Goal: Task Accomplishment & Management: Use online tool/utility

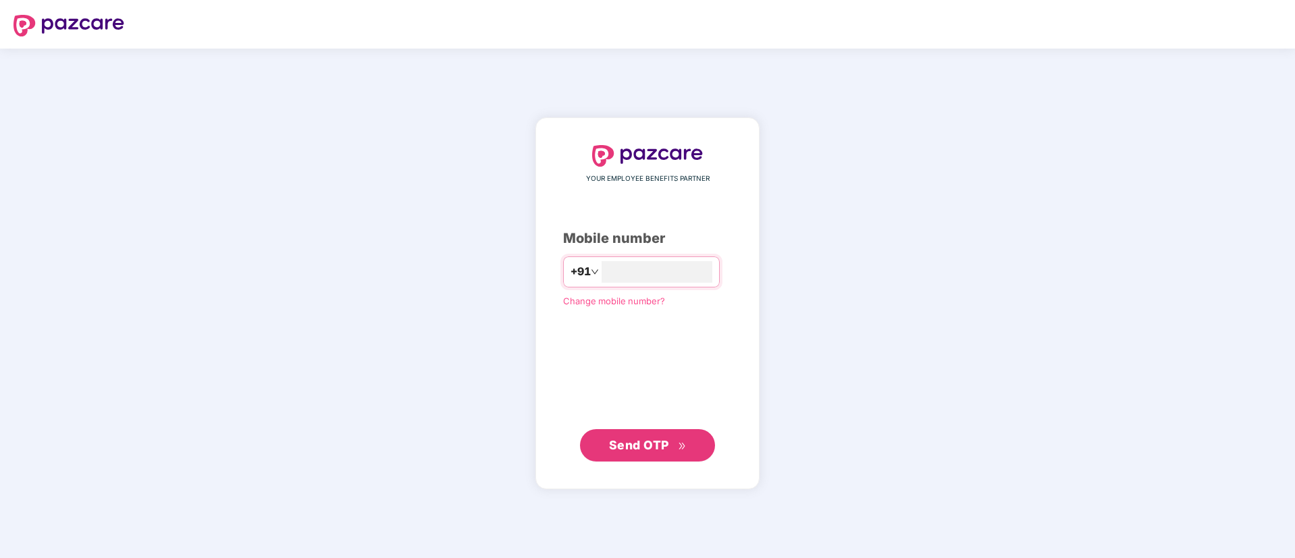
type input "*"
type input "**********"
click at [676, 442] on span "Send OTP" at bounding box center [648, 445] width 78 height 19
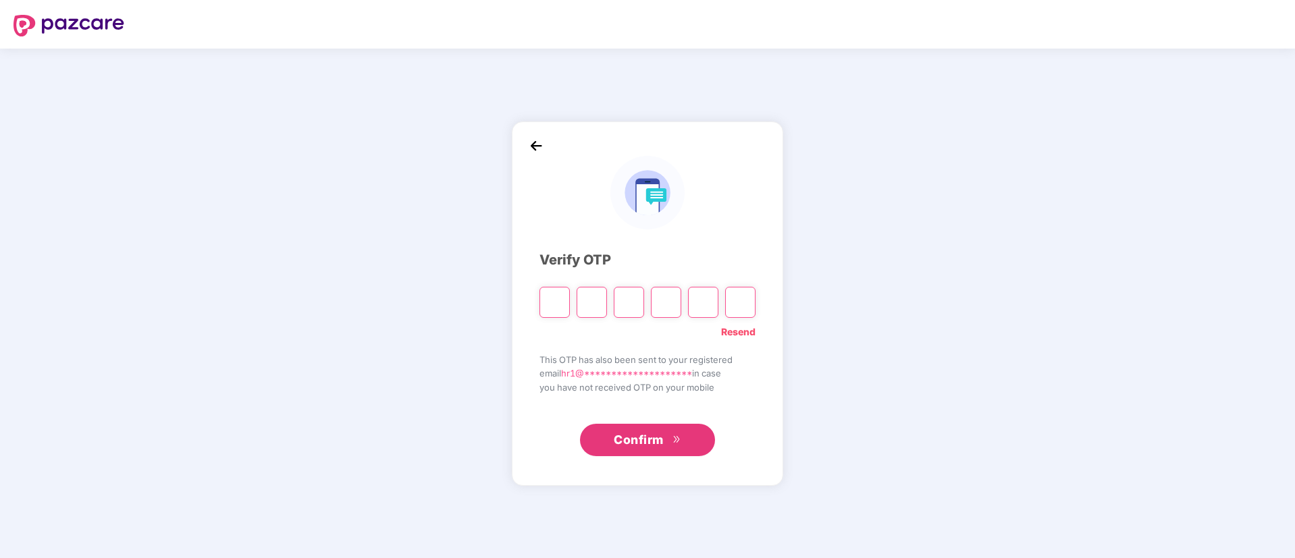
paste input "*"
type input "*"
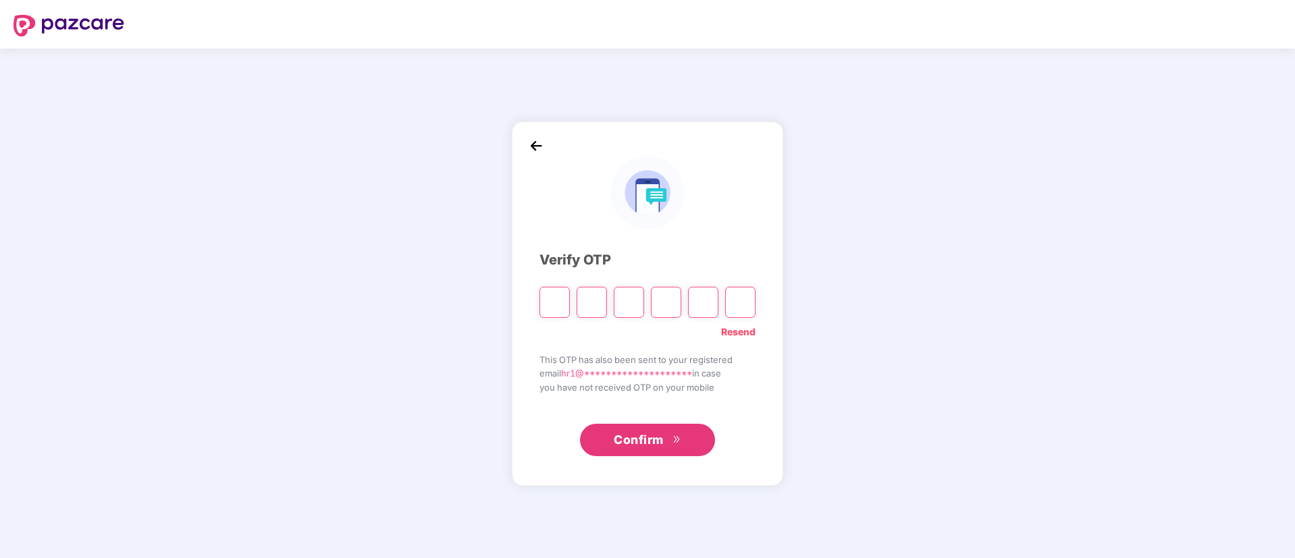
type input "*"
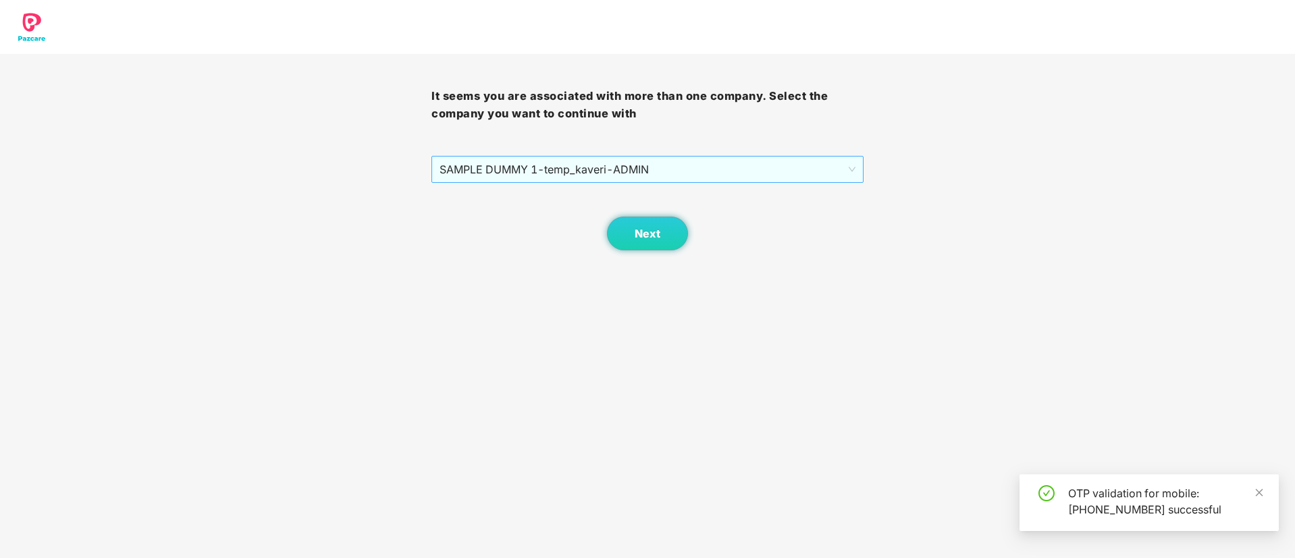
click at [821, 162] on span "SAMPLE DUMMY 1 - temp_kaveri - ADMIN" at bounding box center [647, 170] width 415 height 26
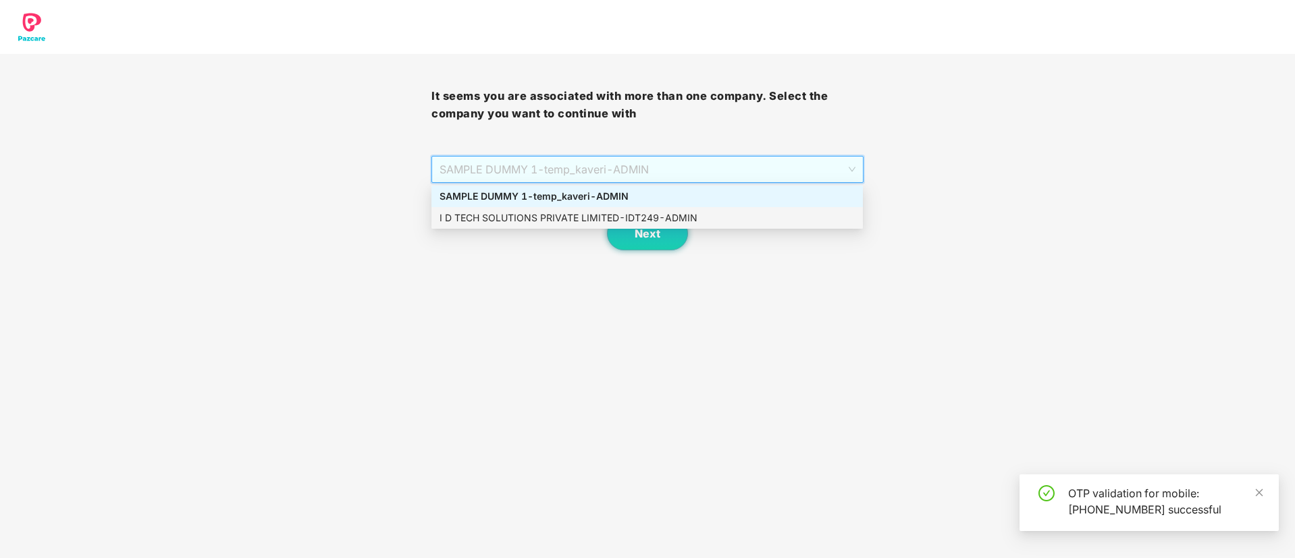
click at [604, 216] on div "I D TECH SOLUTIONS PRIVATE LIMITED - IDT249 - ADMIN" at bounding box center [647, 218] width 415 height 15
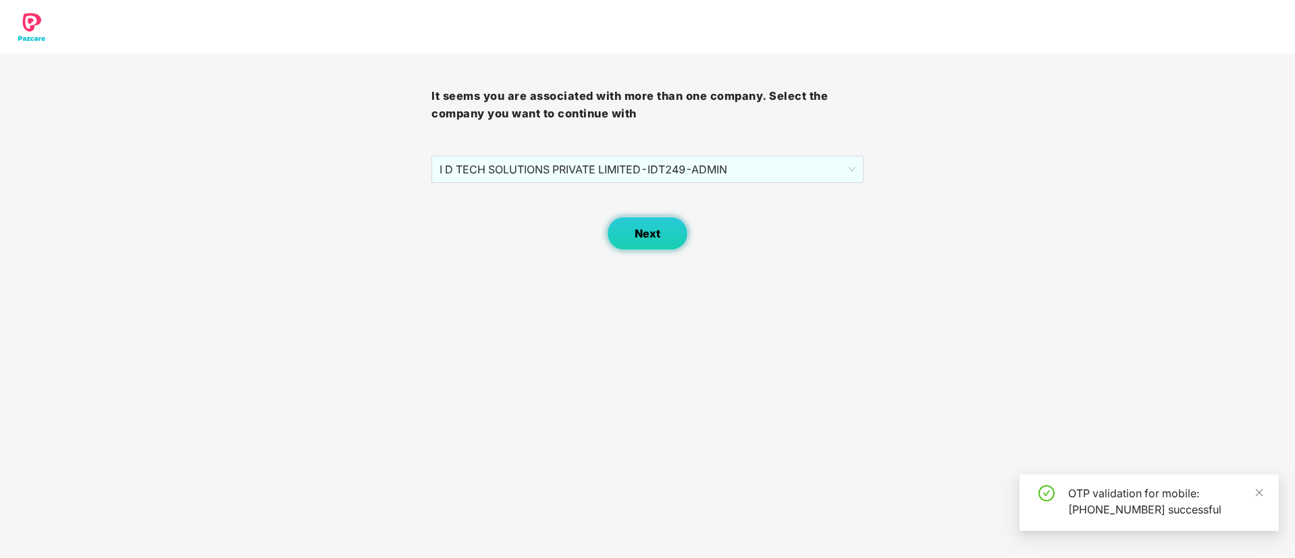
click at [638, 249] on button "Next" at bounding box center [647, 234] width 81 height 34
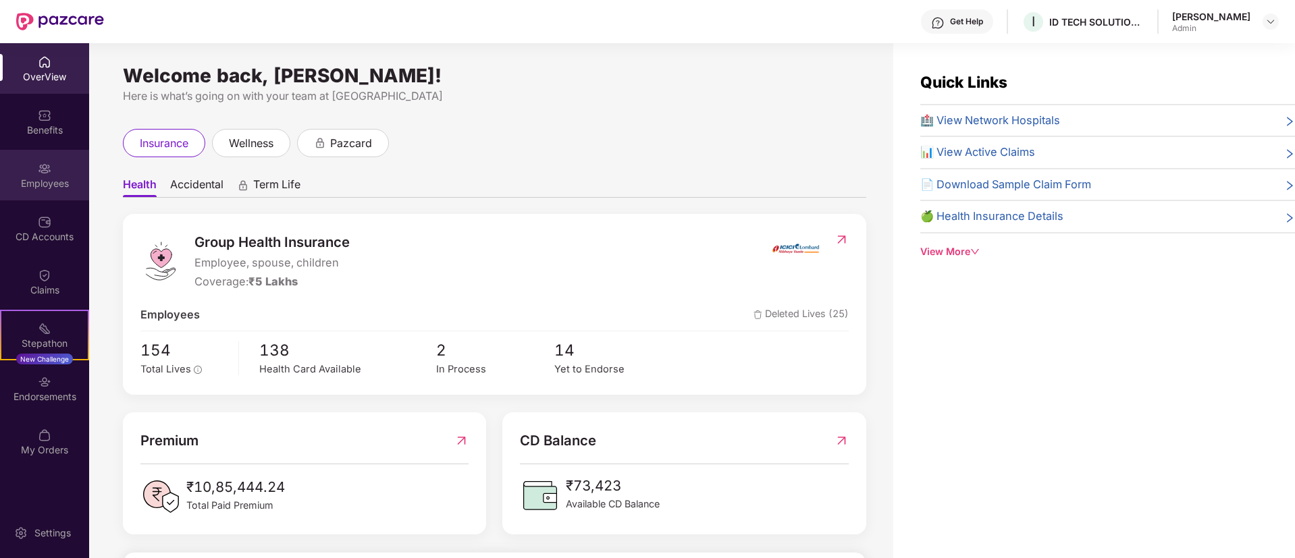
click at [57, 174] on div "Employees" at bounding box center [44, 175] width 89 height 51
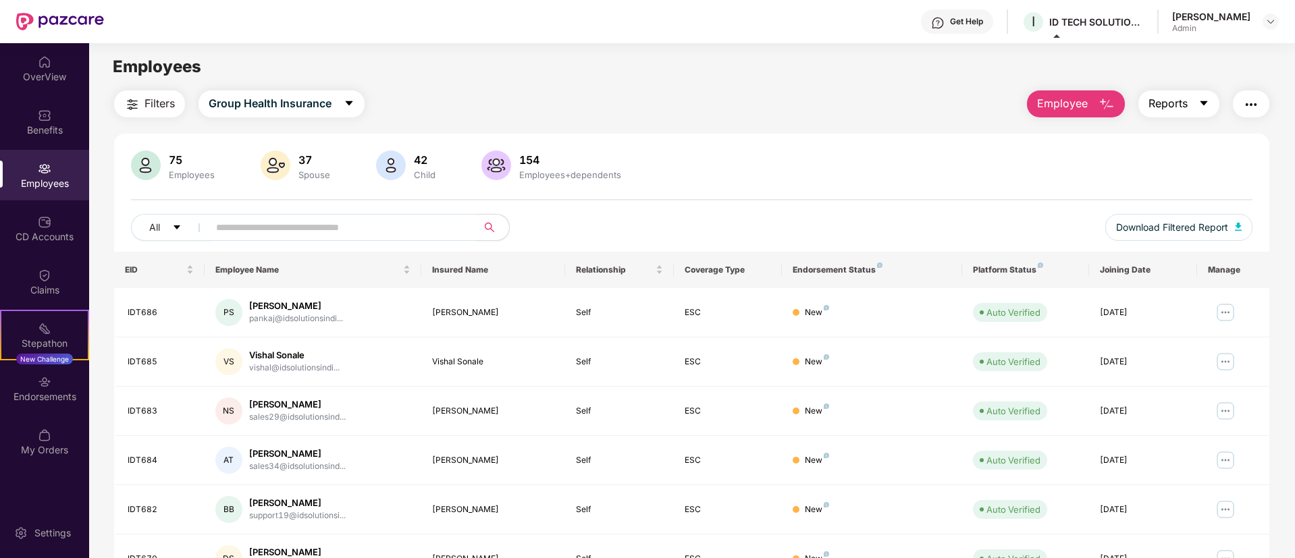
click at [1199, 103] on icon "caret-down" at bounding box center [1204, 103] width 11 height 11
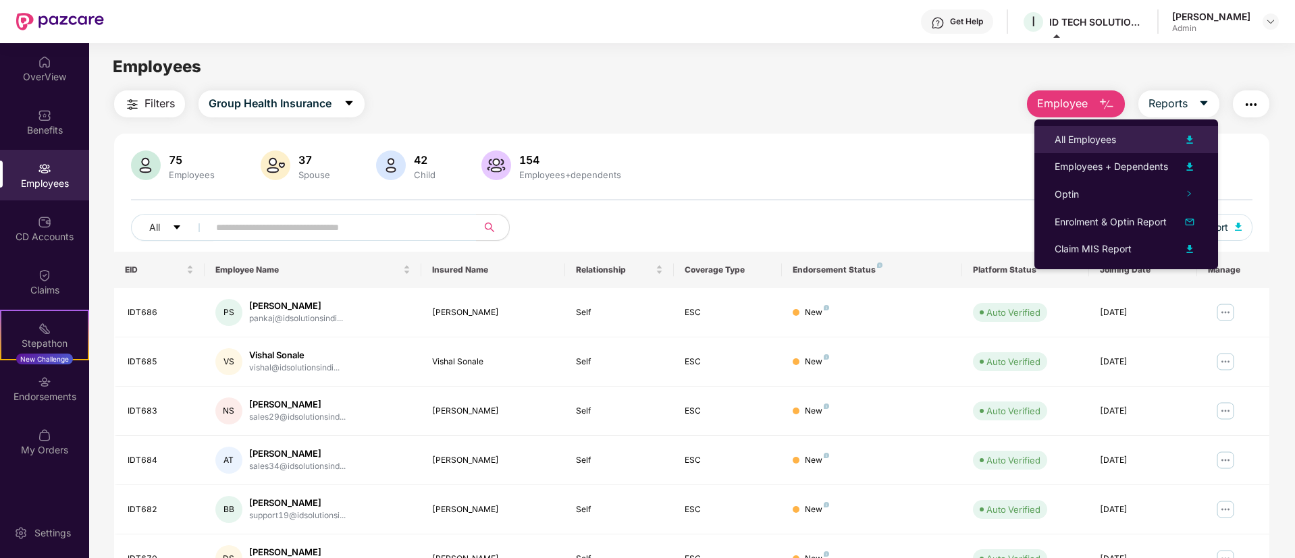
click at [1091, 139] on div "All Employees" at bounding box center [1085, 139] width 61 height 15
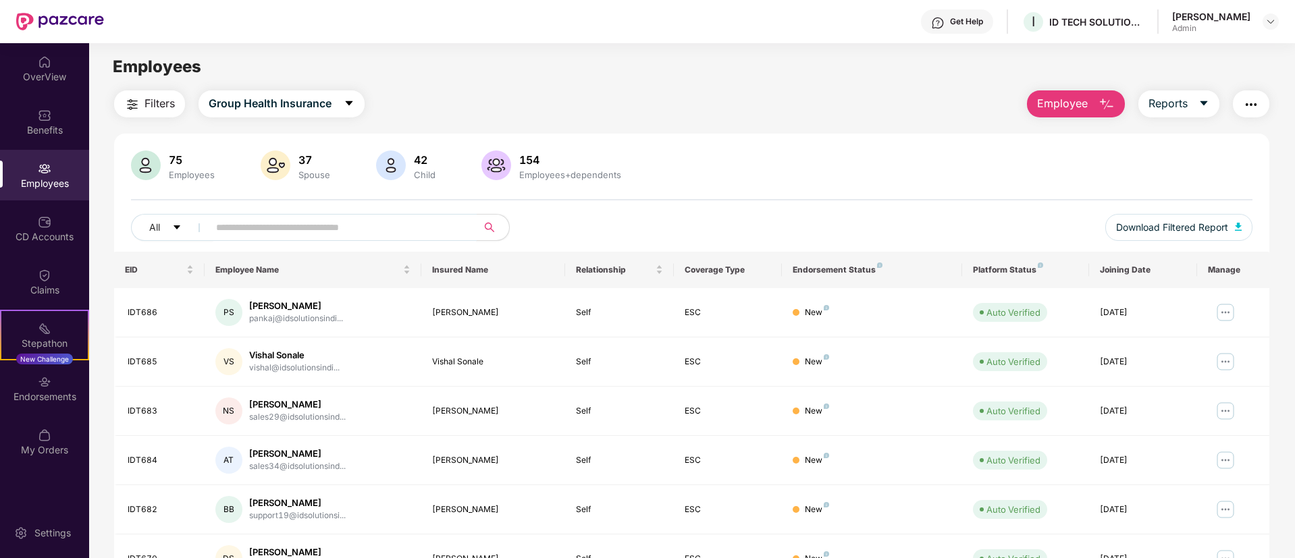
click at [268, 219] on input "text" at bounding box center [337, 227] width 242 height 20
type input "******"
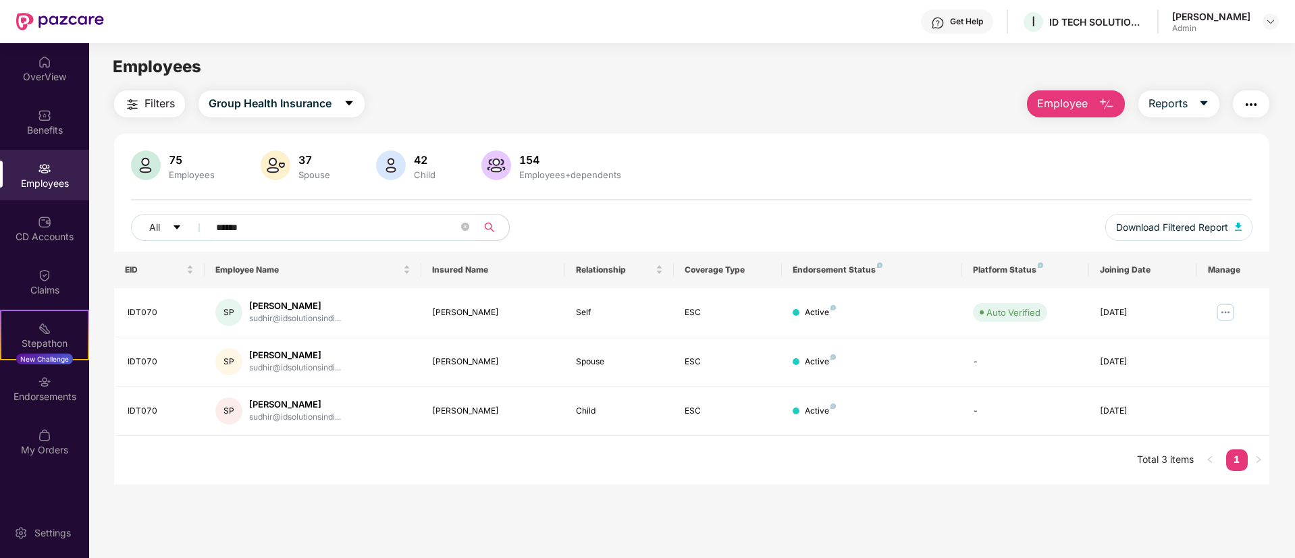
click at [548, 168] on div "154 Employees+dependents" at bounding box center [570, 166] width 113 height 28
click at [533, 178] on div "Employees+dependents" at bounding box center [570, 175] width 107 height 11
click at [1176, 107] on span "Reports" at bounding box center [1168, 103] width 39 height 17
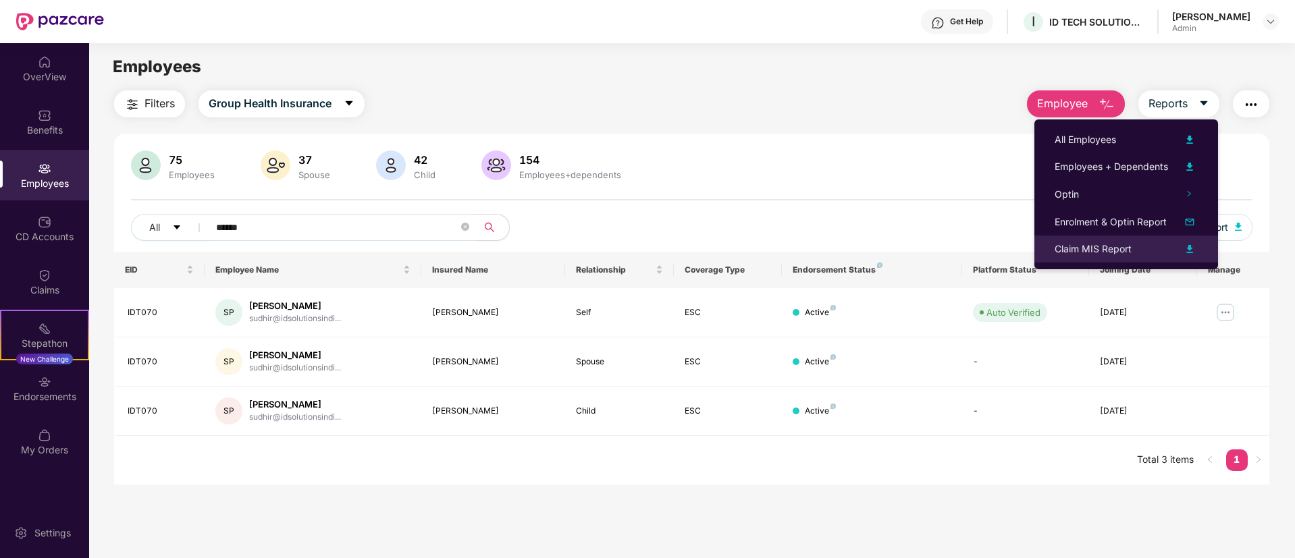
click at [1186, 252] on img at bounding box center [1190, 249] width 16 height 16
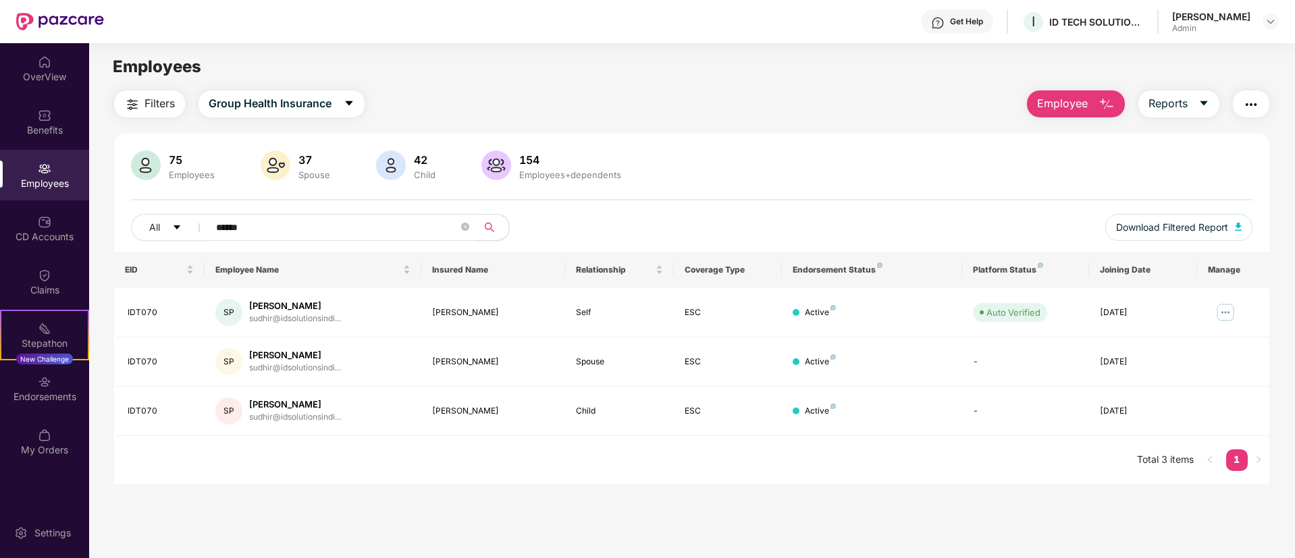
drag, startPoint x: 823, startPoint y: 86, endPoint x: 838, endPoint y: 97, distance: 18.4
click at [823, 86] on main "Employees Filters Group Health Insurance Employee Reports 75 Employees 37 Spous…" at bounding box center [691, 322] width 1205 height 558
click at [1264, 99] on button "button" at bounding box center [1251, 103] width 36 height 27
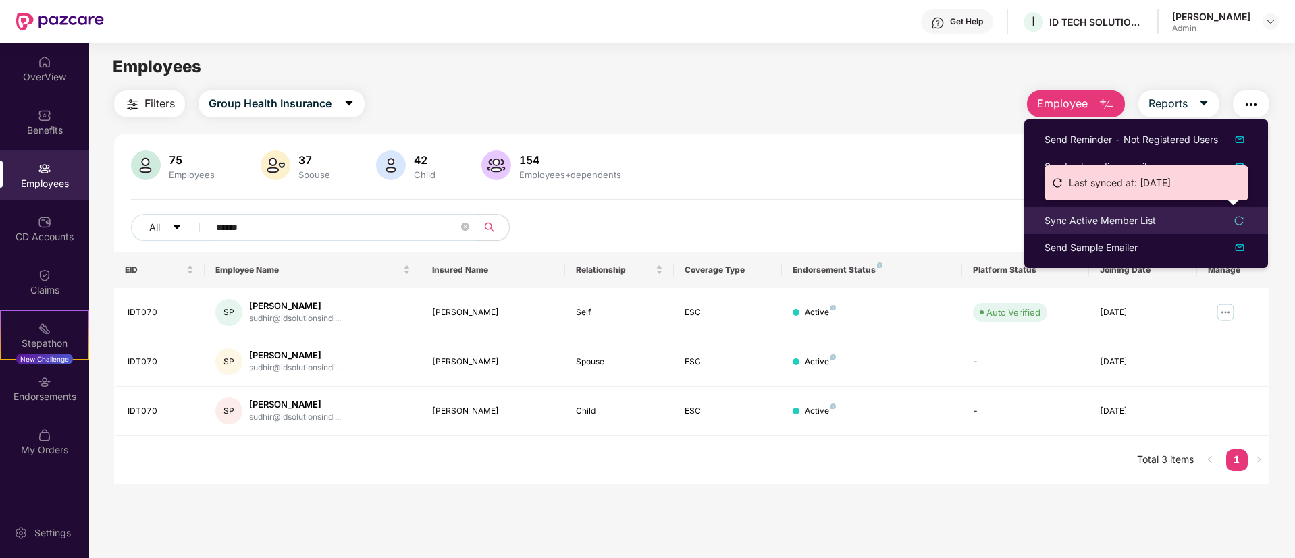
click at [1130, 220] on div "Sync Active Member List" at bounding box center [1100, 220] width 111 height 15
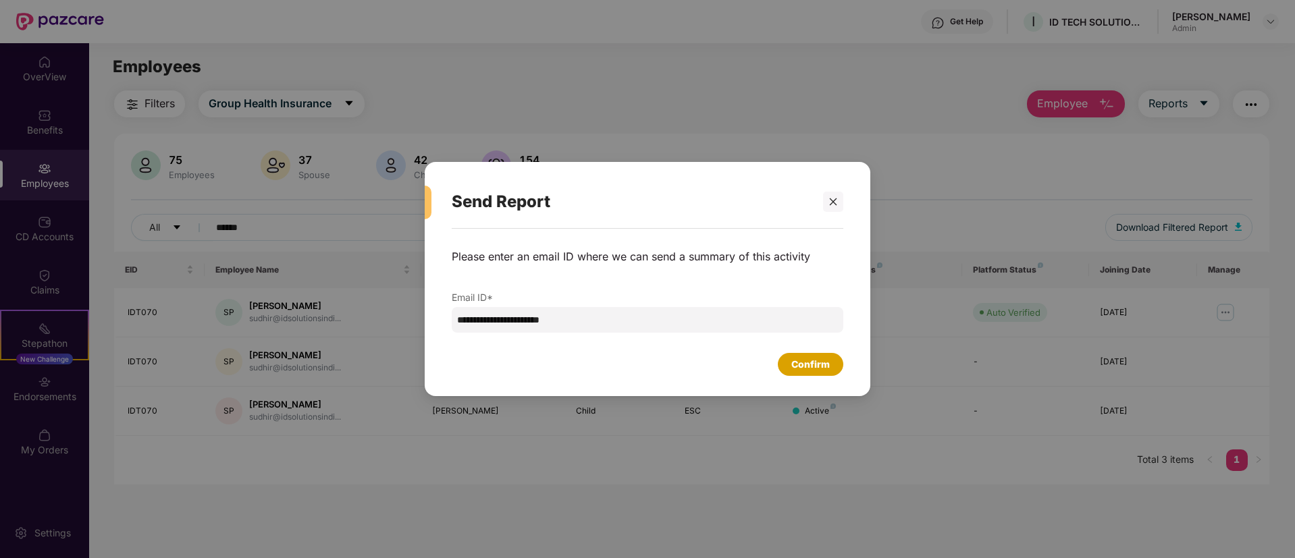
click at [812, 369] on div "Confirm" at bounding box center [810, 364] width 38 height 15
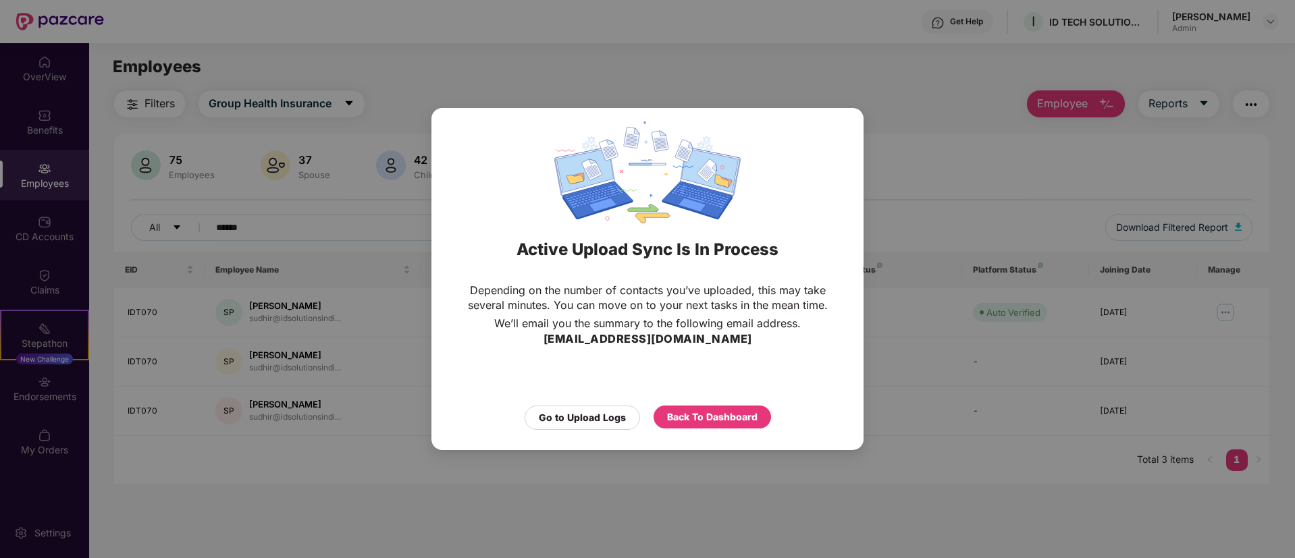
click at [1199, 102] on div "Active Upload Sync Is In Process Depending on the number of contacts you’ve upl…" at bounding box center [647, 279] width 1295 height 558
drag, startPoint x: 590, startPoint y: 477, endPoint x: 602, endPoint y: 480, distance: 12.6
click at [592, 477] on div "Active Upload Sync Is In Process Depending on the number of contacts you’ve upl…" at bounding box center [647, 279] width 1295 height 558
click at [729, 415] on div "Back To Dashboard" at bounding box center [712, 417] width 90 height 15
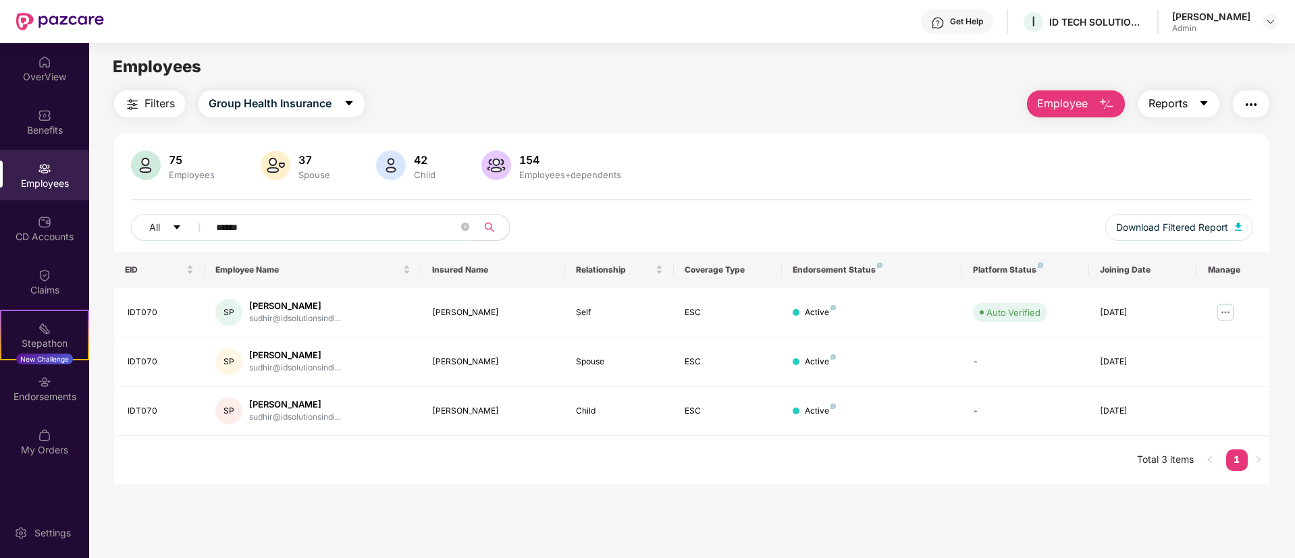
click at [1209, 97] on button "Reports" at bounding box center [1179, 103] width 81 height 27
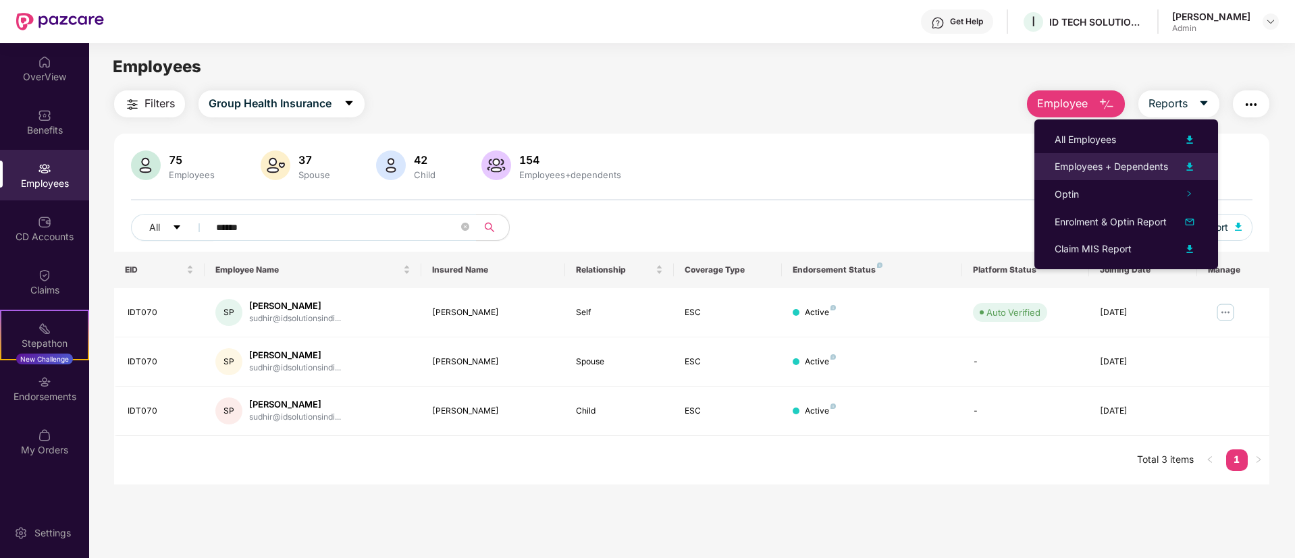
click at [1085, 165] on div "Employees + Dependents" at bounding box center [1111, 166] width 113 height 15
